Goal: Task Accomplishment & Management: Use online tool/utility

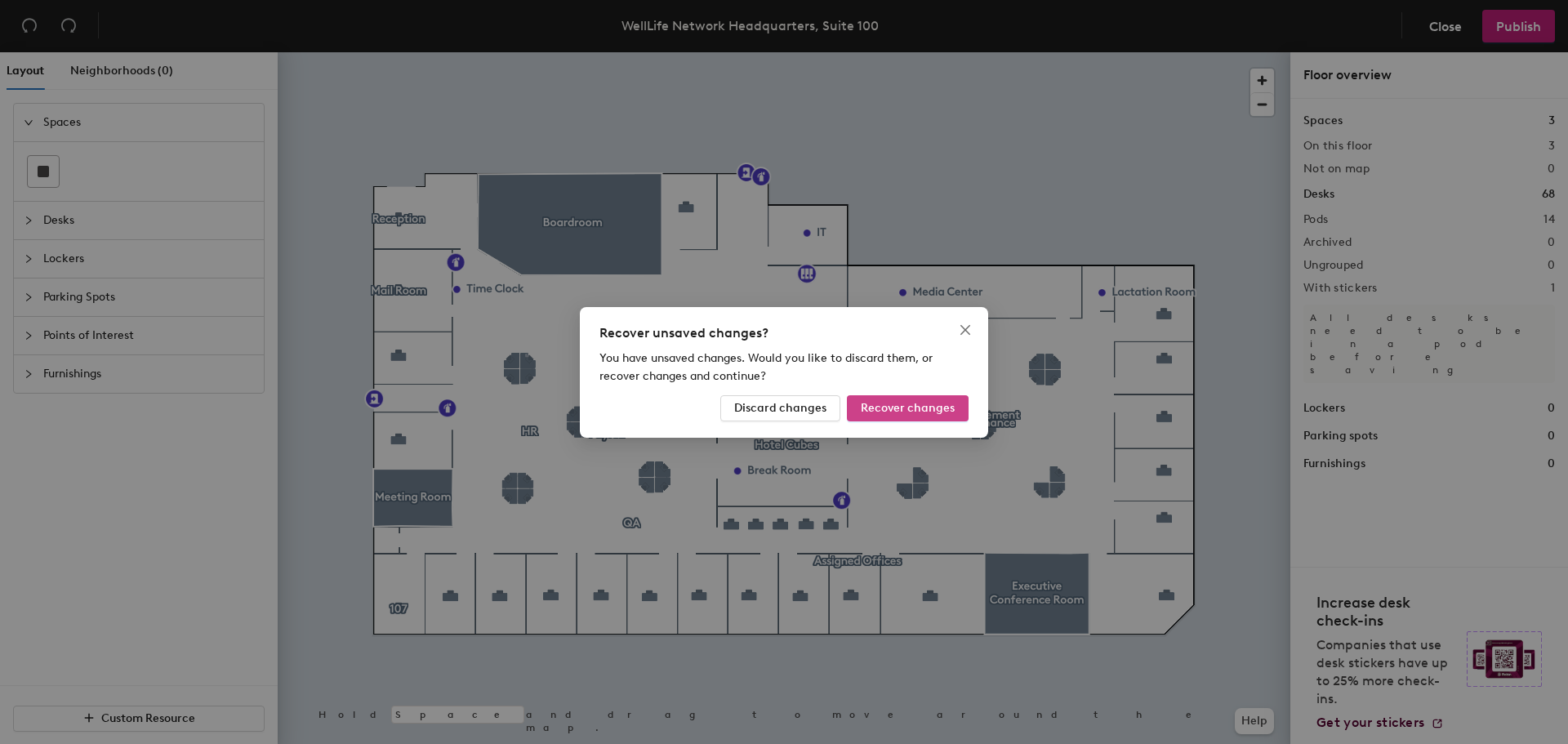
click at [940, 403] on span "Recover changes" at bounding box center [908, 407] width 94 height 14
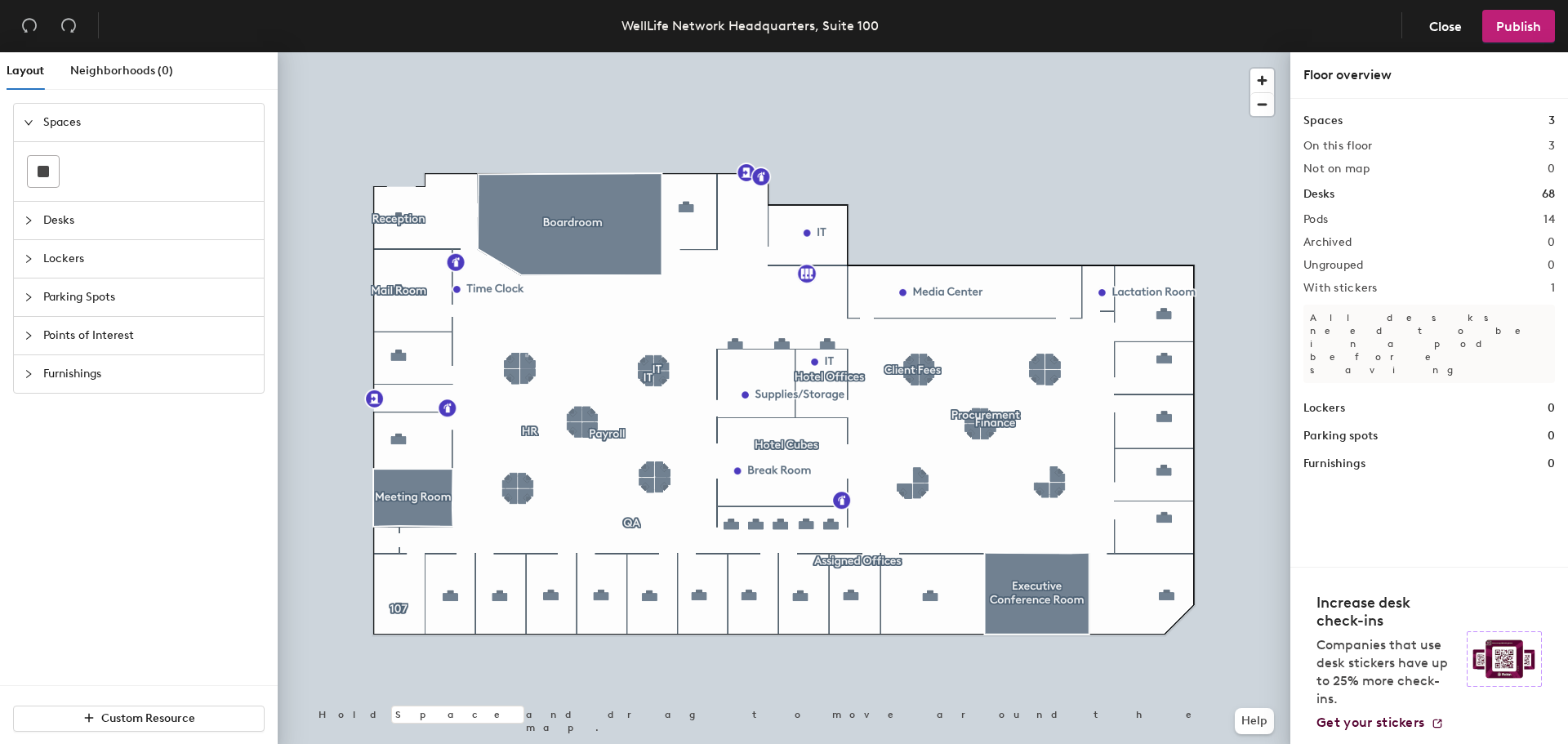
click at [59, 221] on span "Desks" at bounding box center [148, 220] width 210 height 38
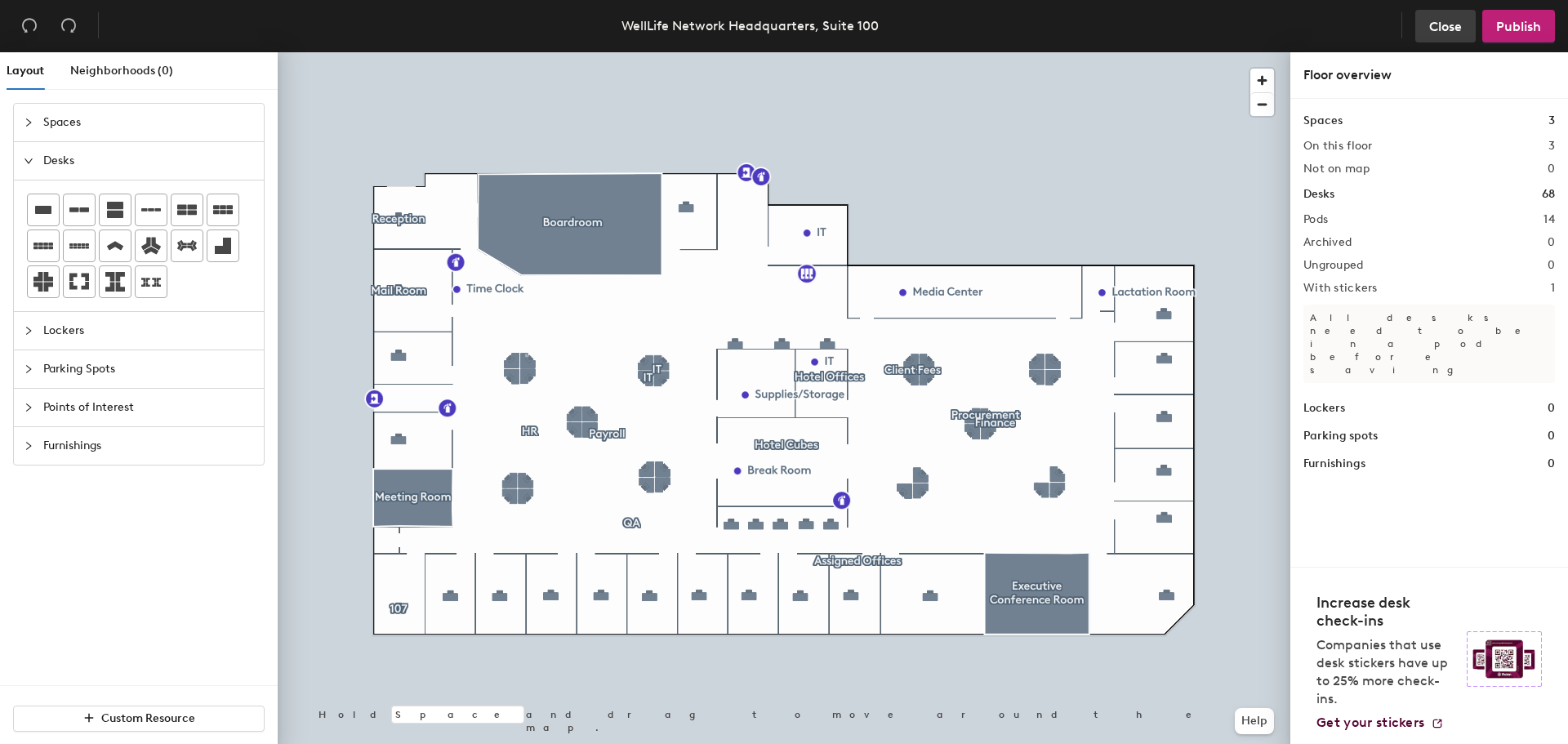
click at [1439, 22] on span "Close" at bounding box center [1445, 26] width 33 height 16
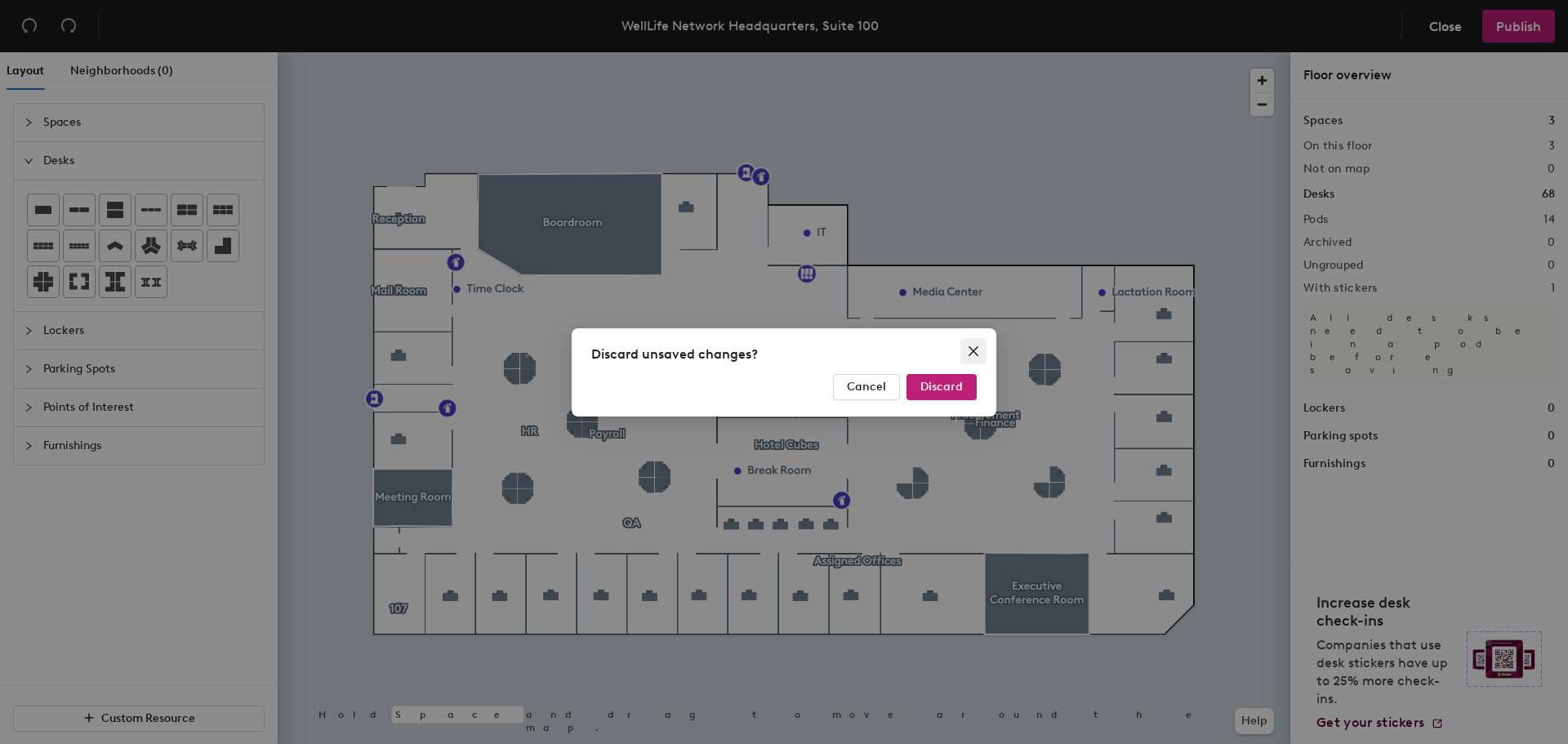
click at [980, 352] on span "Close" at bounding box center [973, 351] width 26 height 13
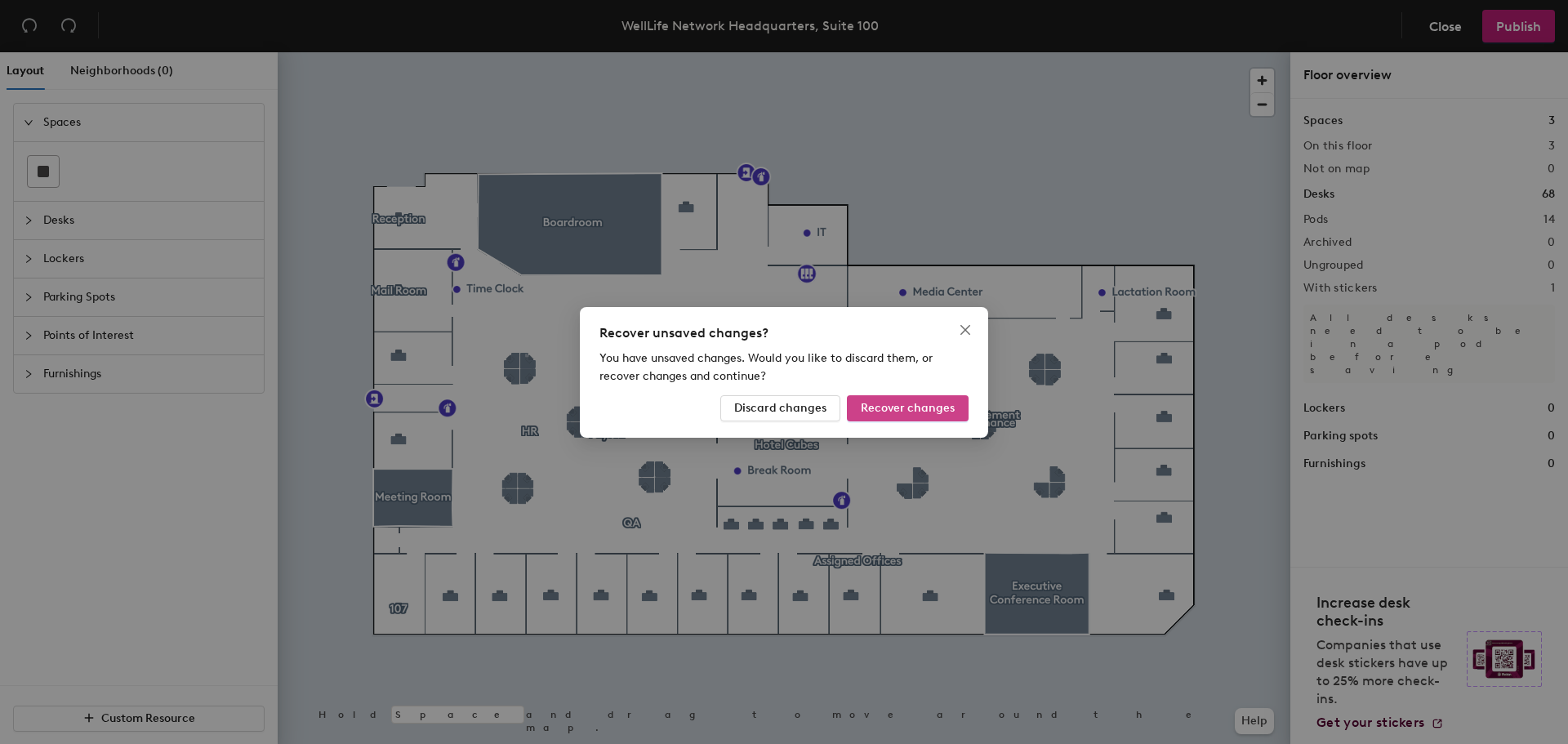
click at [888, 404] on span "Recover changes" at bounding box center [908, 407] width 94 height 14
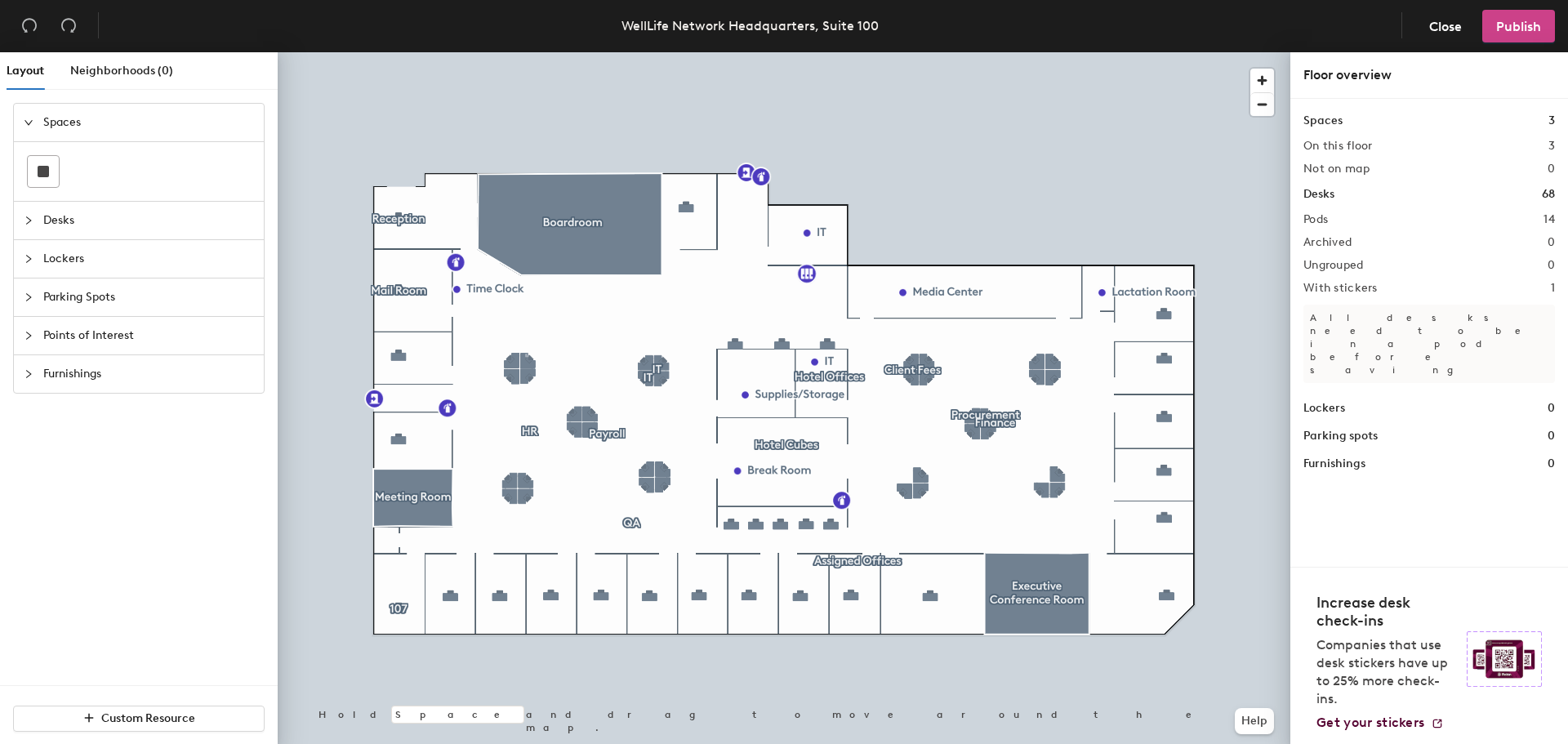
click at [1527, 23] on span "Publish" at bounding box center [1517, 26] width 45 height 16
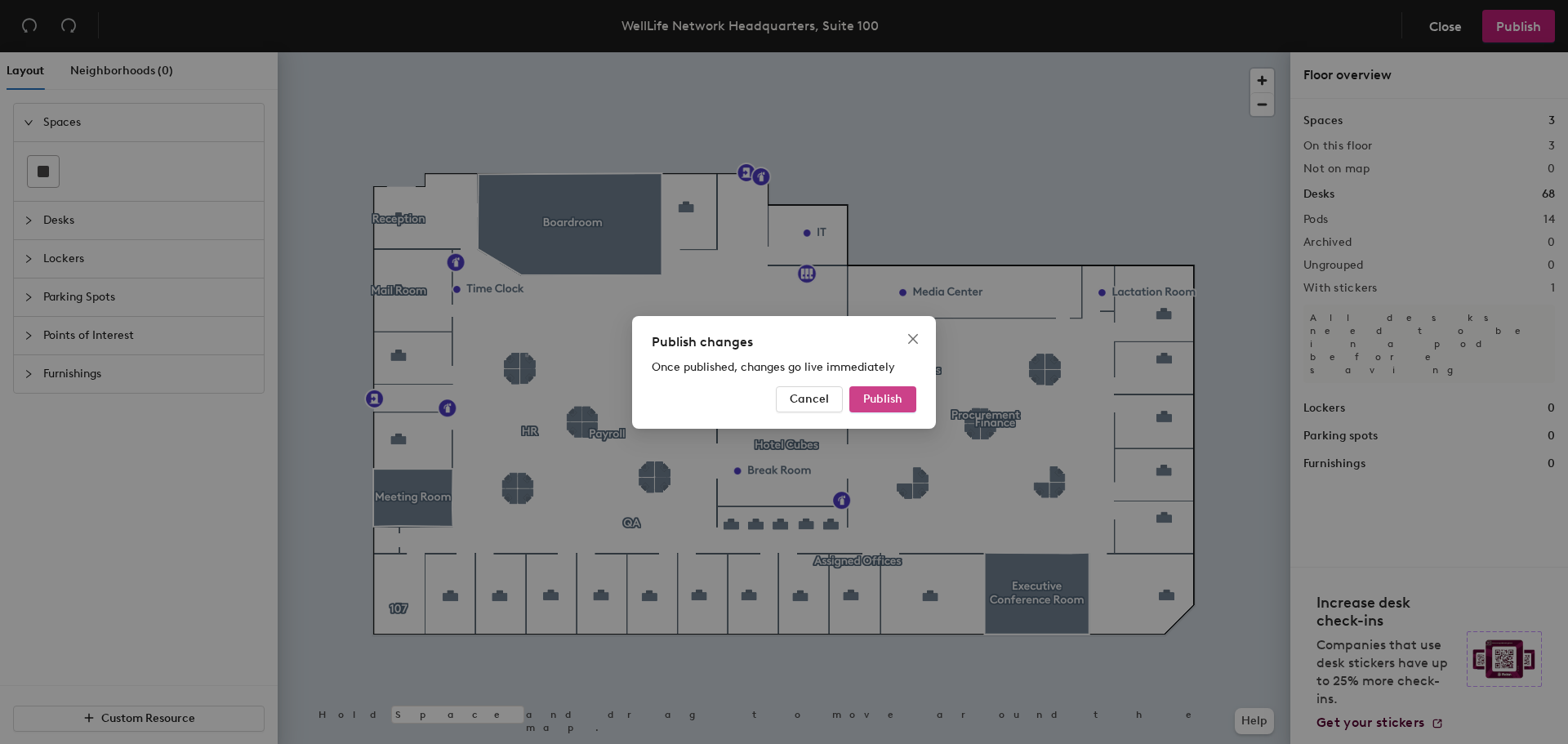
click at [897, 401] on span "Publish" at bounding box center [882, 399] width 39 height 14
